Goal: Task Accomplishment & Management: Use online tool/utility

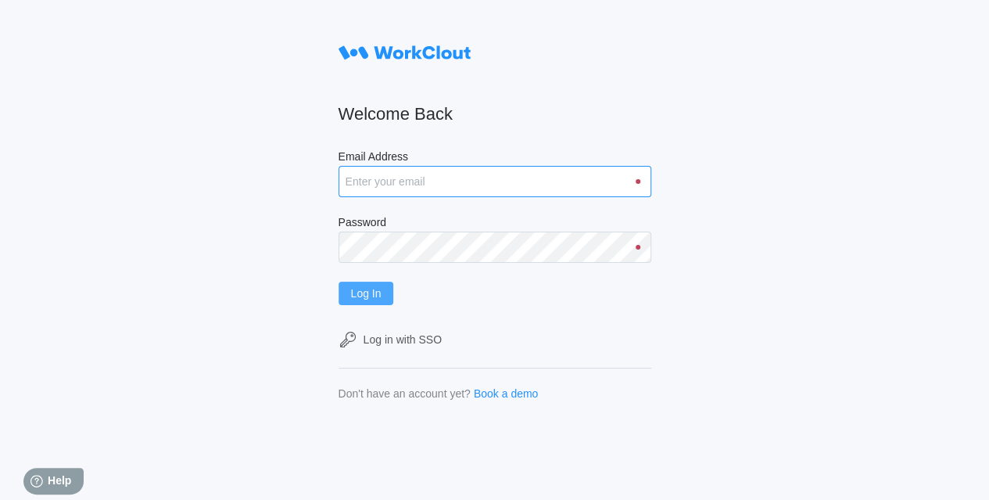
type input "hley@nationalmetalwares.com"
click at [382, 288] on span "Log In" at bounding box center [366, 293] width 31 height 11
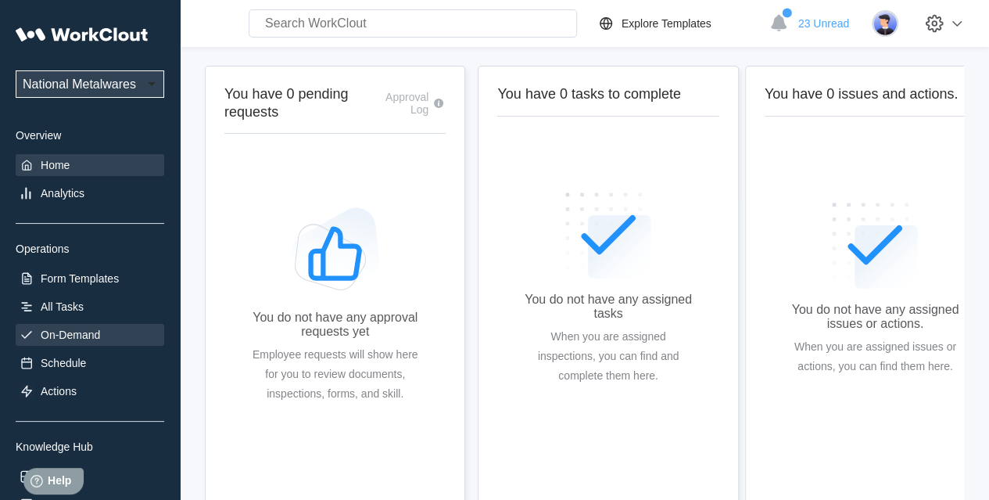
click at [64, 331] on div "On-Demand" at bounding box center [70, 334] width 59 height 13
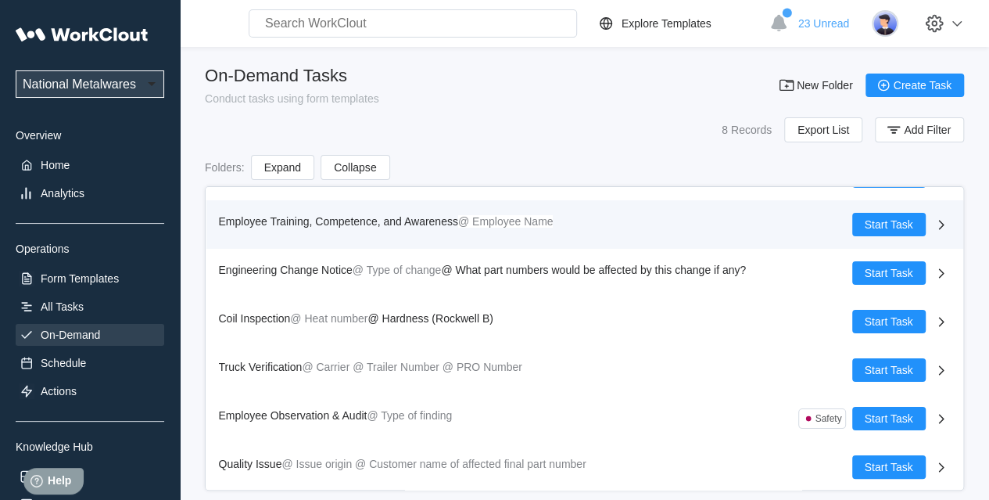
scroll to position [85, 0]
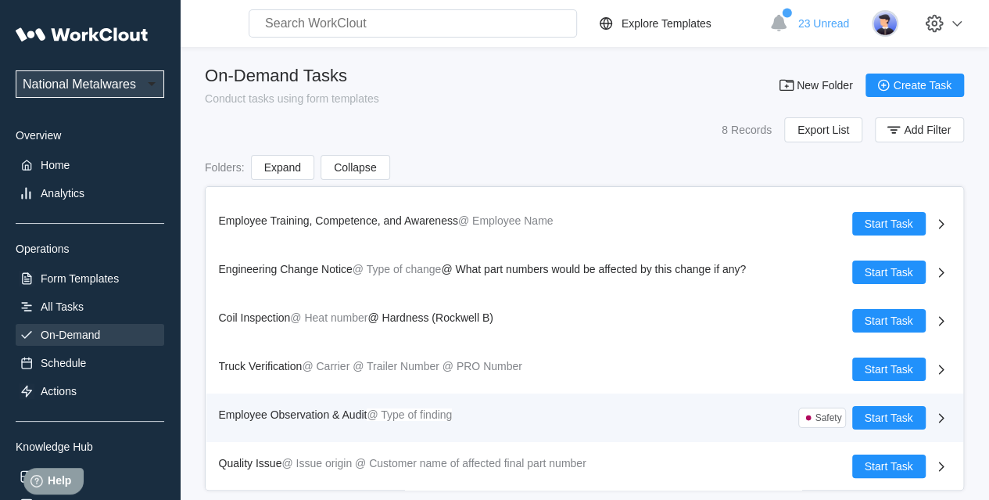
click at [310, 414] on span "Employee Observation & Audit" at bounding box center [293, 414] width 149 height 13
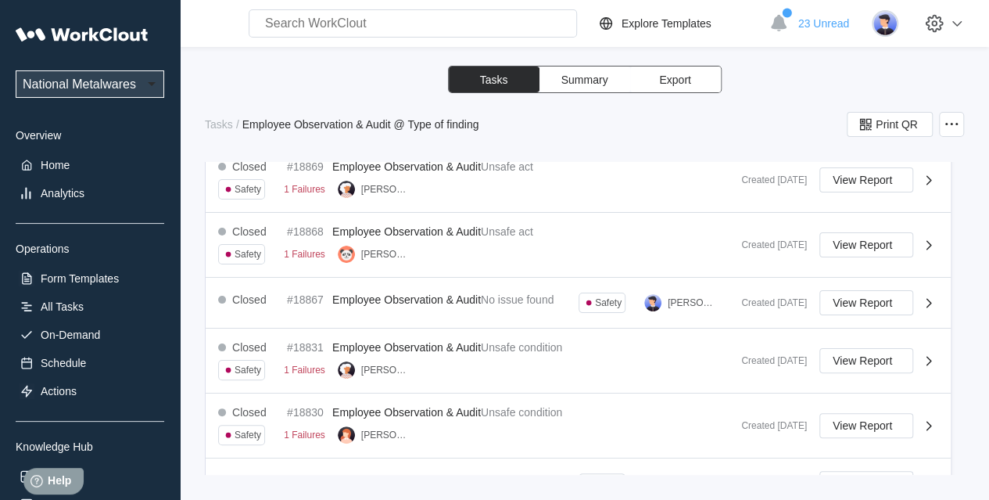
scroll to position [235, 0]
